Goal: Task Accomplishment & Management: Manage account settings

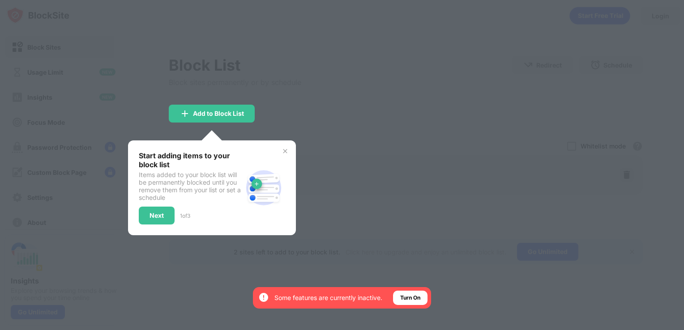
click at [284, 148] on img at bounding box center [284, 151] width 7 height 7
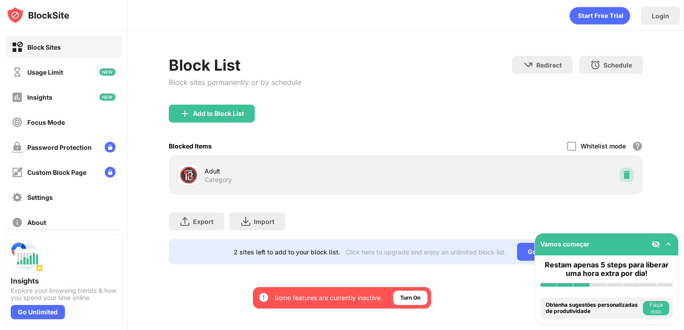
click at [284, 167] on img at bounding box center [626, 174] width 9 height 9
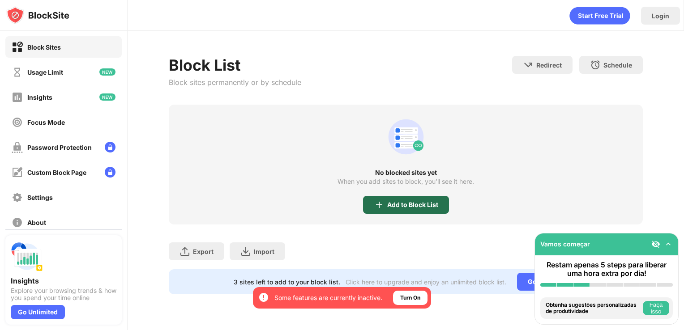
click at [284, 167] on div "Add to Block List" at bounding box center [412, 204] width 51 height 7
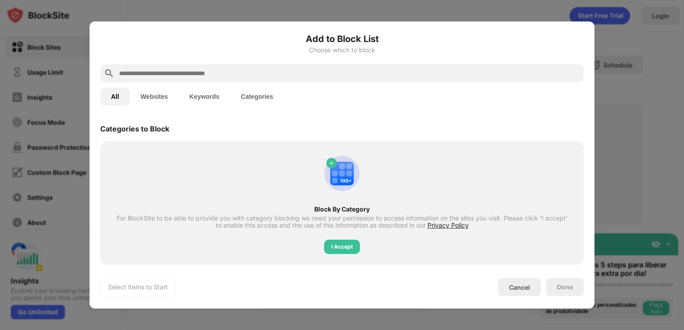
click at [155, 98] on button "Websites" at bounding box center [154, 97] width 49 height 18
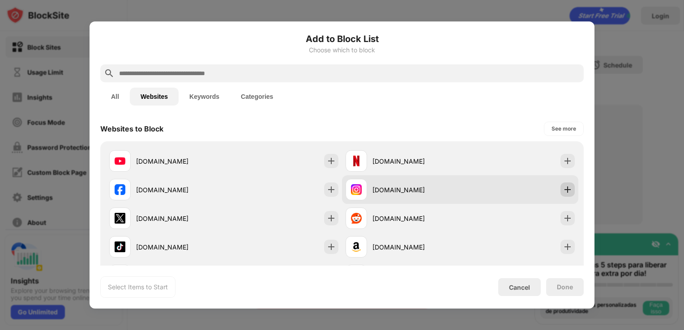
click at [284, 167] on img at bounding box center [567, 189] width 9 height 9
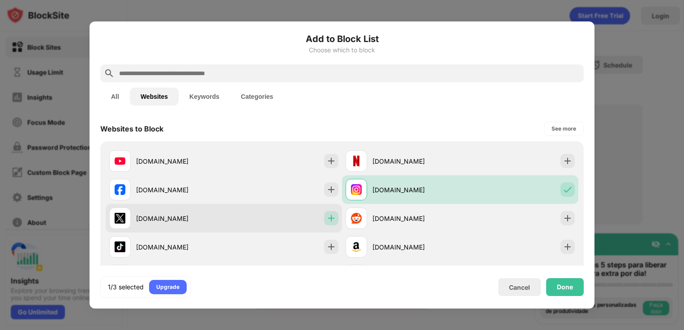
click at [284, 167] on div at bounding box center [331, 218] width 14 height 14
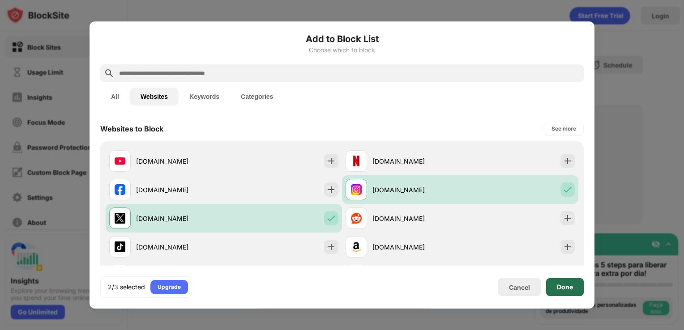
click at [284, 167] on div "Done" at bounding box center [565, 287] width 16 height 7
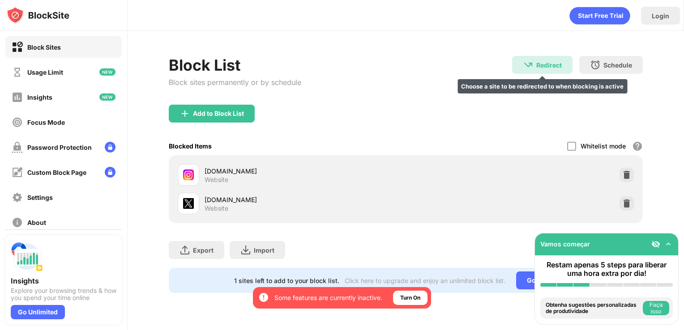
click at [284, 68] on div "Redirect" at bounding box center [549, 65] width 26 height 8
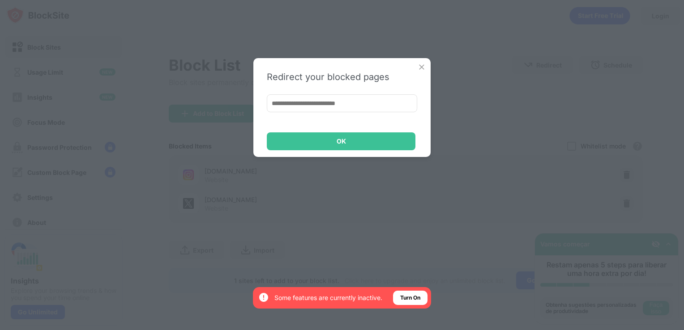
click at [284, 68] on img at bounding box center [421, 67] width 9 height 9
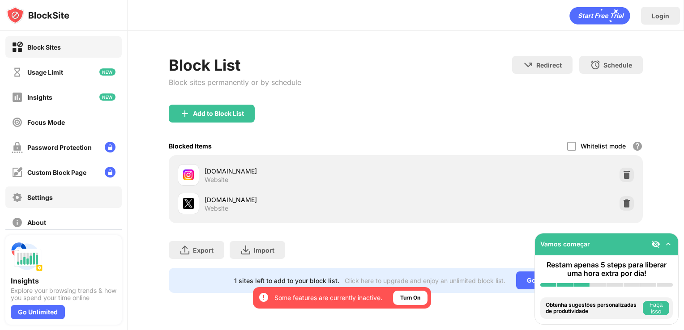
click at [47, 167] on div "Settings" at bounding box center [40, 198] width 26 height 8
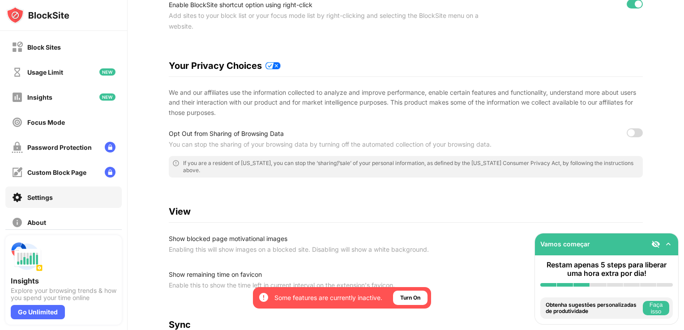
scroll to position [127, 0]
click at [284, 132] on div at bounding box center [634, 132] width 16 height 9
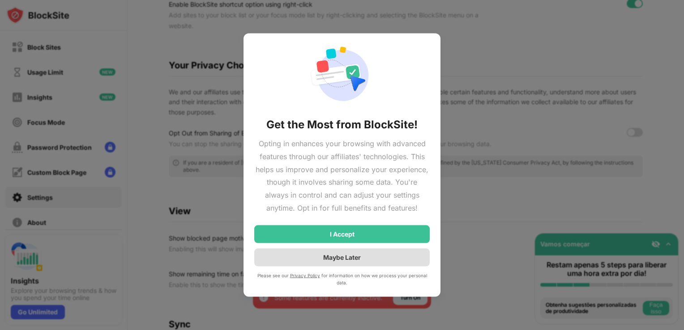
click at [284, 167] on div "Maybe Later" at bounding box center [341, 257] width 175 height 18
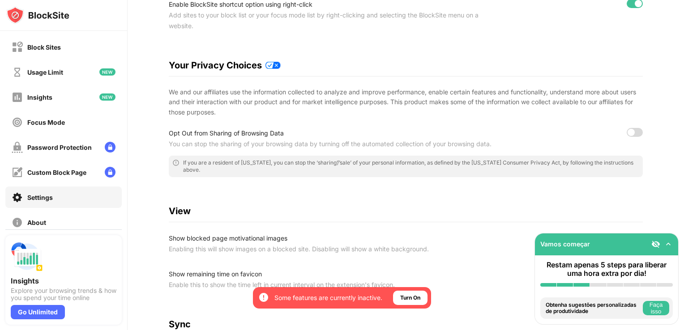
click at [284, 134] on div at bounding box center [630, 132] width 7 height 7
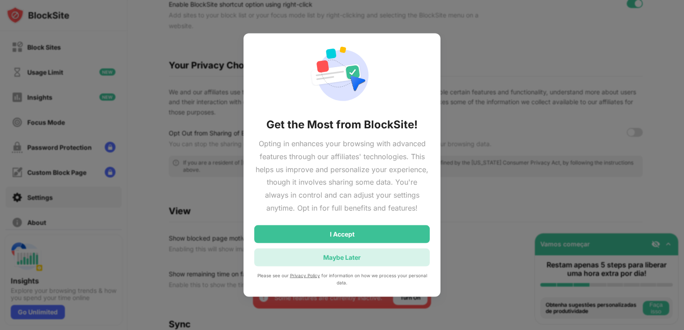
click at [284, 167] on div "Maybe Later" at bounding box center [341, 257] width 175 height 18
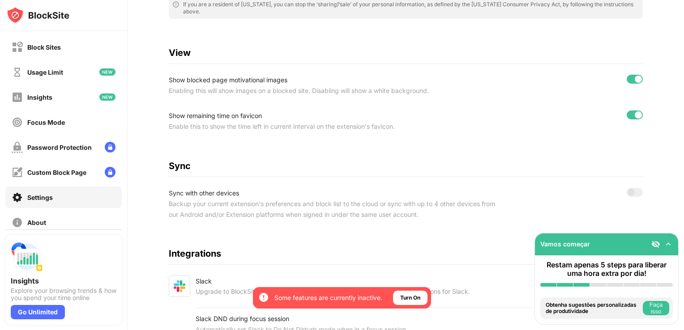
scroll to position [337, 0]
